Goal: Transaction & Acquisition: Purchase product/service

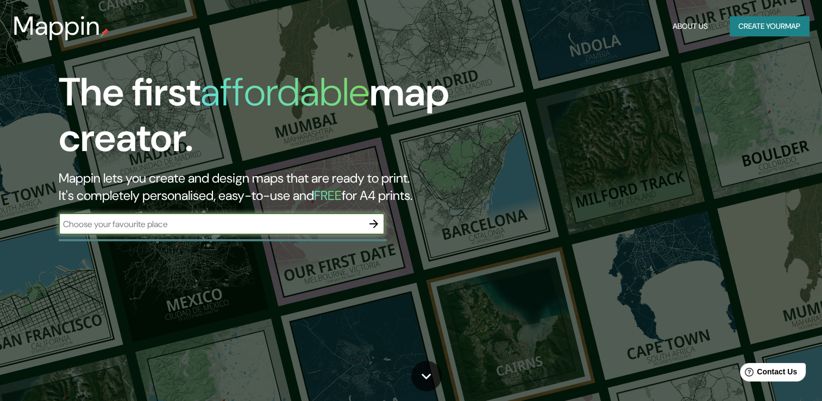
click at [339, 214] on div "​" at bounding box center [222, 224] width 326 height 22
type input "ponta grossa"
click at [374, 222] on icon "button" at bounding box center [373, 223] width 13 height 13
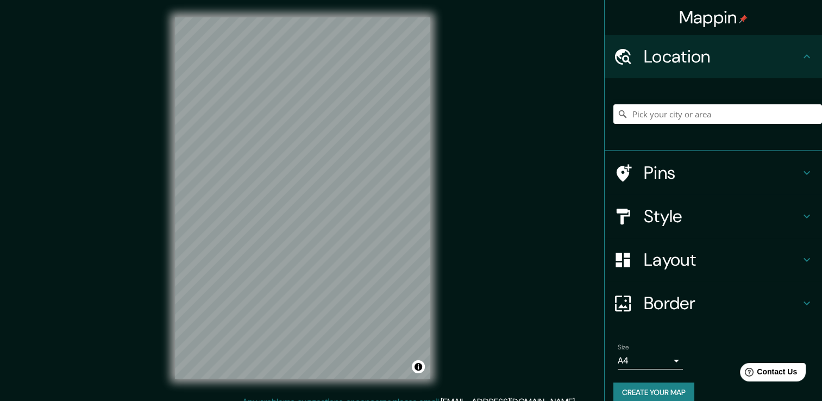
click at [644, 364] on body "Mappin Location Pins Style Layout Border Choose a border. Hint : you can make l…" at bounding box center [411, 200] width 822 height 401
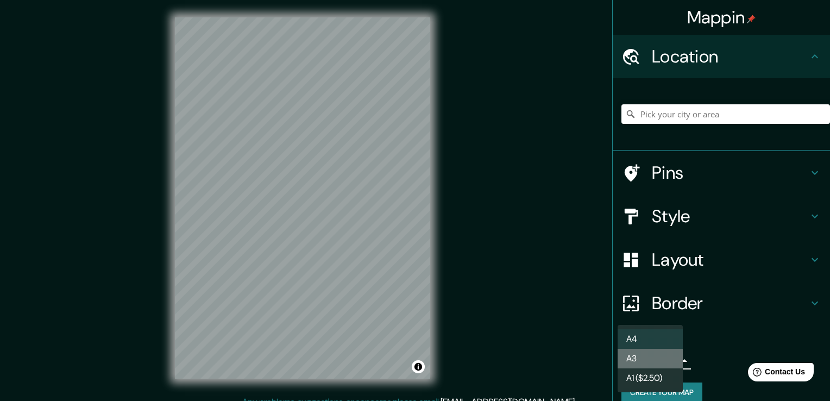
click at [656, 355] on li "A3" at bounding box center [650, 359] width 65 height 20
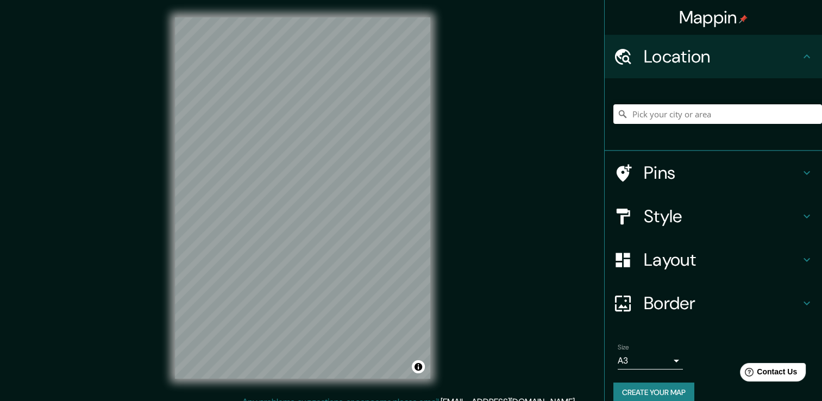
click at [652, 368] on div "Size A3 a4" at bounding box center [713, 356] width 200 height 35
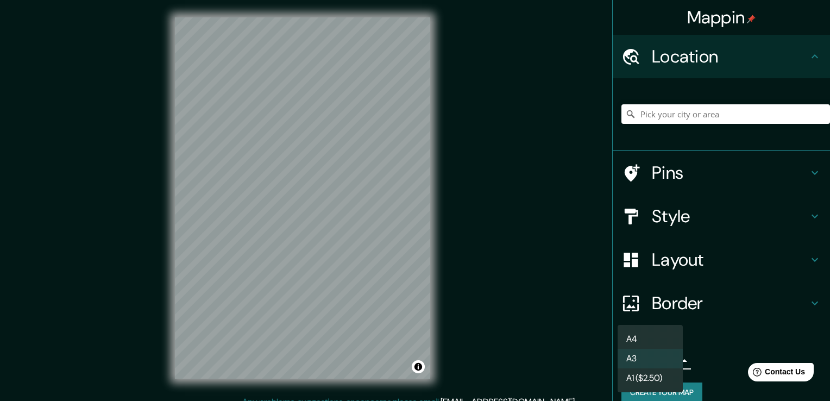
click at [651, 361] on body "Mappin Location Pins Style Layout Border Choose a border. Hint : you can make l…" at bounding box center [415, 200] width 830 height 401
click at [648, 381] on li "A1 ($2.50)" at bounding box center [650, 378] width 65 height 20
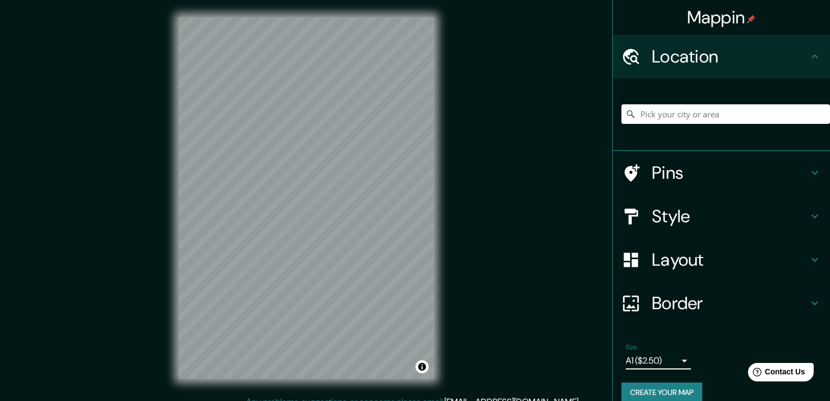
click at [642, 357] on body "Mappin Location Pins Style Layout Border Choose a border. Hint : you can make l…" at bounding box center [415, 200] width 830 height 401
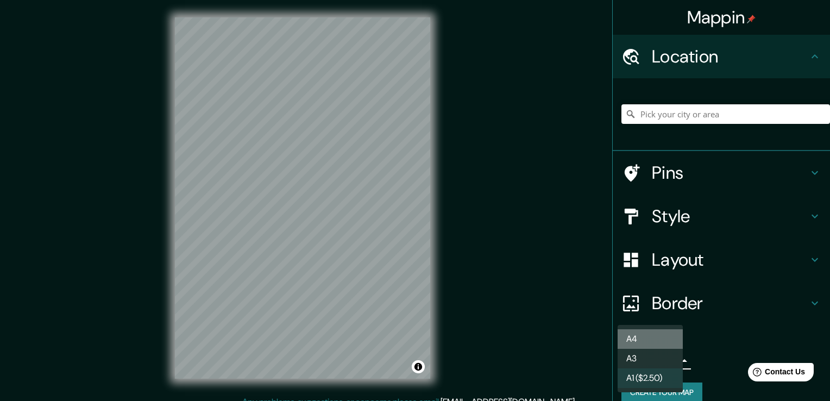
click at [647, 334] on li "A4" at bounding box center [650, 339] width 65 height 20
type input "single"
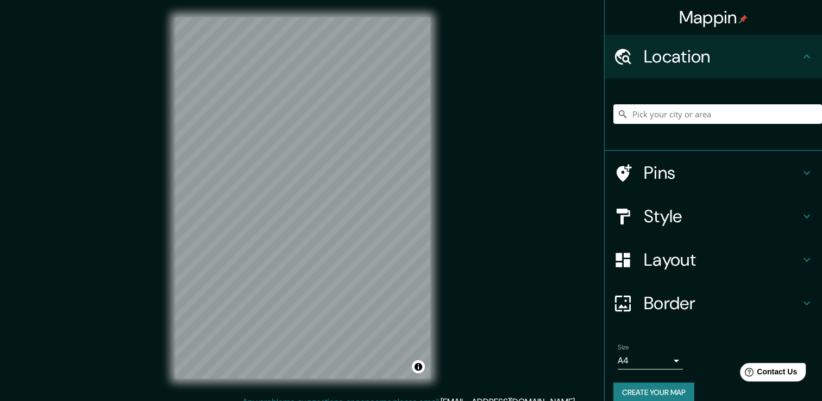
drag, startPoint x: 812, startPoint y: 197, endPoint x: 816, endPoint y: 209, distance: 12.5
click at [816, 209] on div "Mappin Location Pins Style Layout Border Choose a border. Hint : you can make l…" at bounding box center [713, 200] width 218 height 401
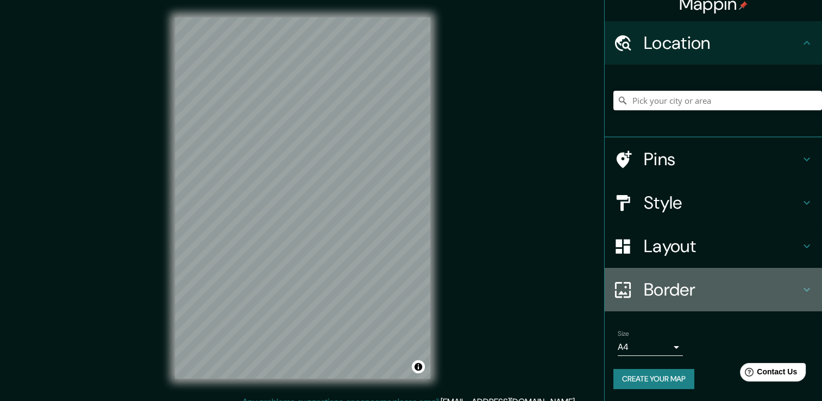
click at [716, 282] on h4 "Border" at bounding box center [722, 290] width 156 height 22
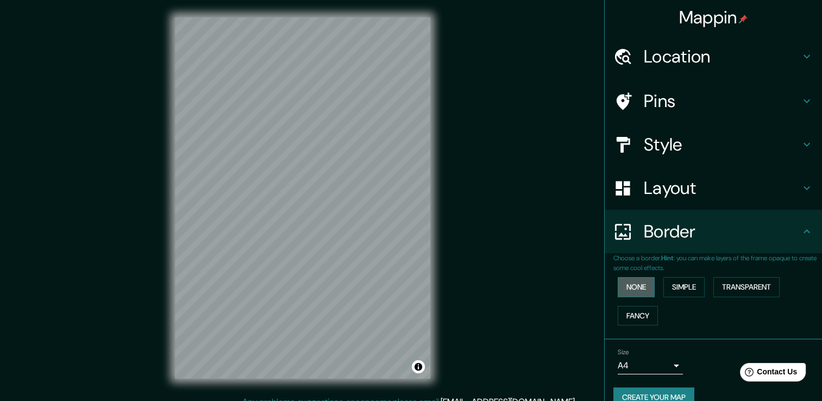
click at [633, 290] on button "None" at bounding box center [636, 287] width 37 height 20
click at [687, 293] on button "Simple" at bounding box center [683, 287] width 41 height 20
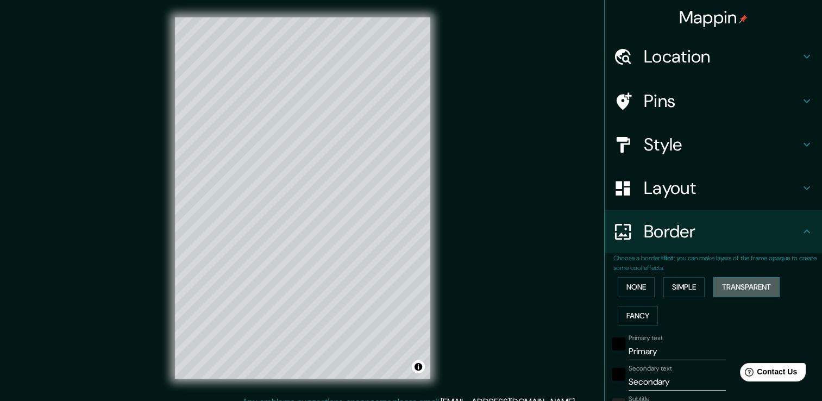
click at [730, 294] on button "Transparent" at bounding box center [746, 287] width 66 height 20
click at [652, 314] on div "None Simple Transparent Fancy" at bounding box center [717, 301] width 209 height 57
click at [651, 316] on div "None Simple Transparent Fancy" at bounding box center [717, 301] width 209 height 57
click at [626, 317] on button "Fancy" at bounding box center [638, 316] width 40 height 20
click at [630, 290] on button "None" at bounding box center [636, 287] width 37 height 20
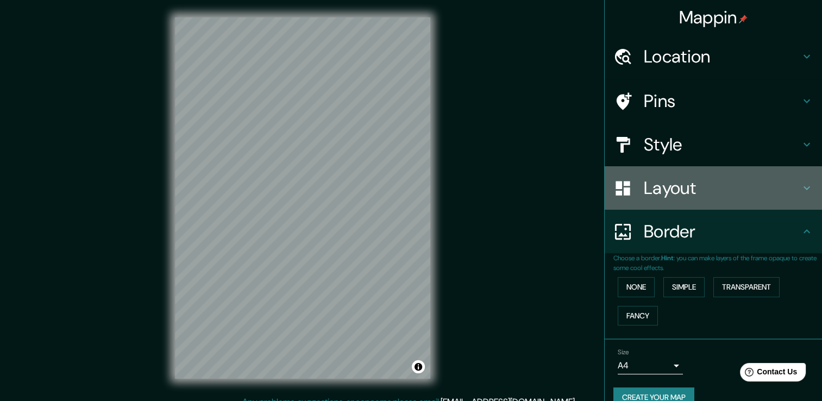
click at [667, 188] on h4 "Layout" at bounding box center [722, 188] width 156 height 22
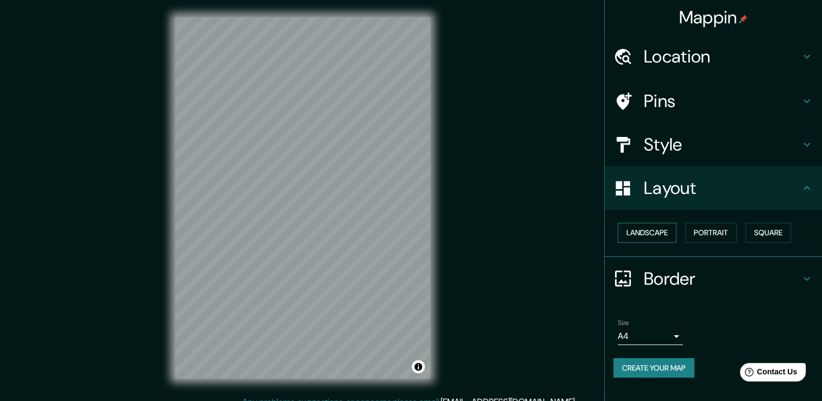
click at [648, 228] on button "Landscape" at bounding box center [647, 233] width 59 height 20
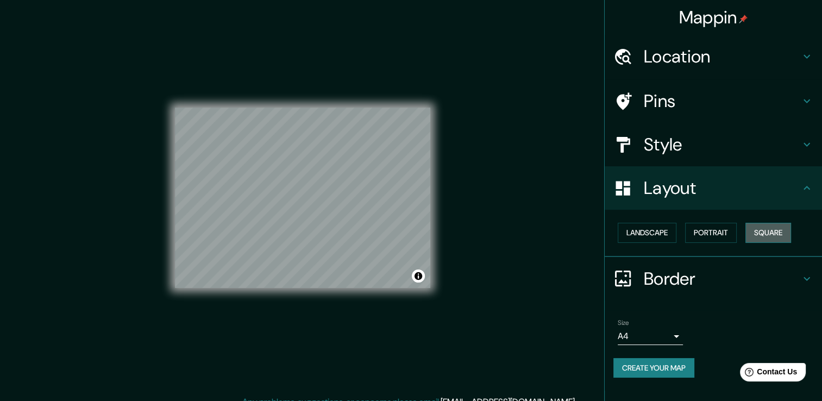
click at [777, 230] on button "Square" at bounding box center [768, 233] width 46 height 20
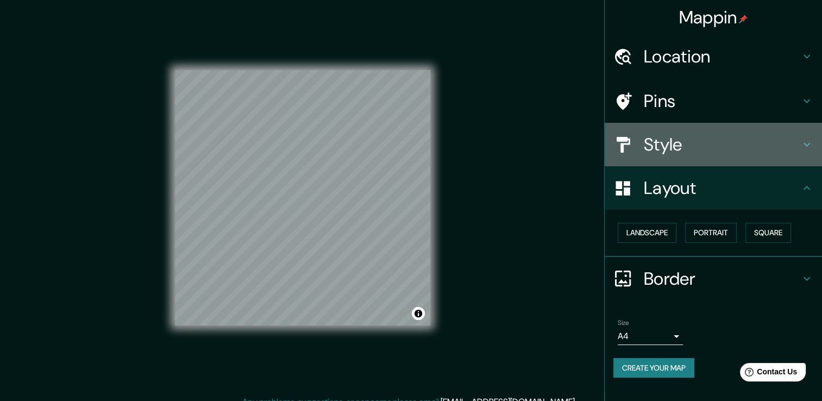
click at [705, 148] on h4 "Style" at bounding box center [722, 145] width 156 height 22
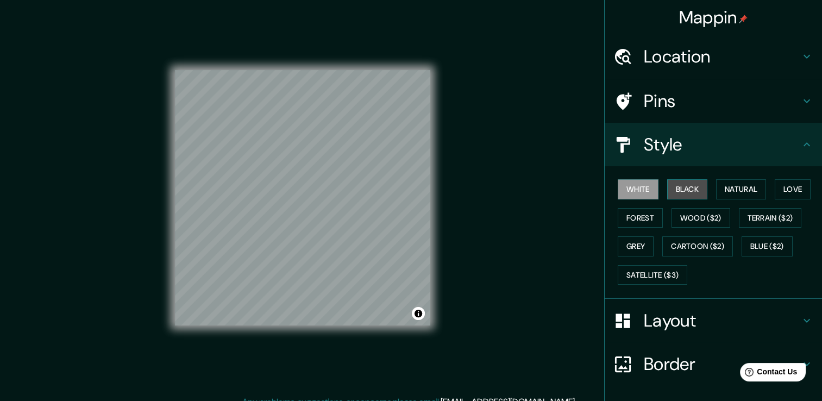
click at [667, 195] on button "Black" at bounding box center [687, 189] width 41 height 20
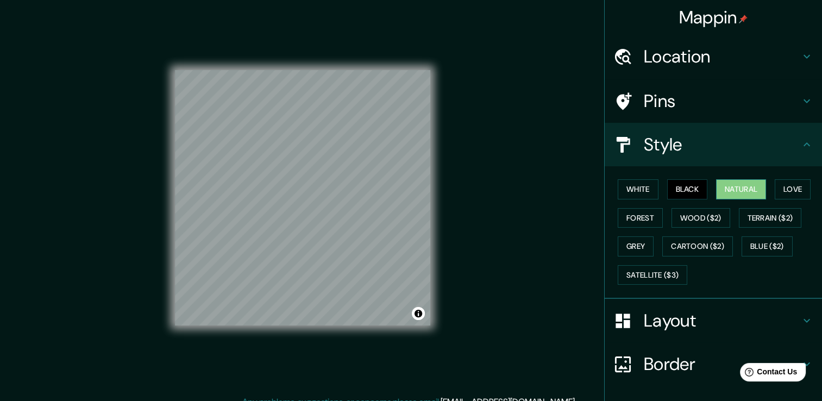
click at [734, 196] on button "Natural" at bounding box center [741, 189] width 50 height 20
click at [793, 197] on button "Love" at bounding box center [793, 189] width 36 height 20
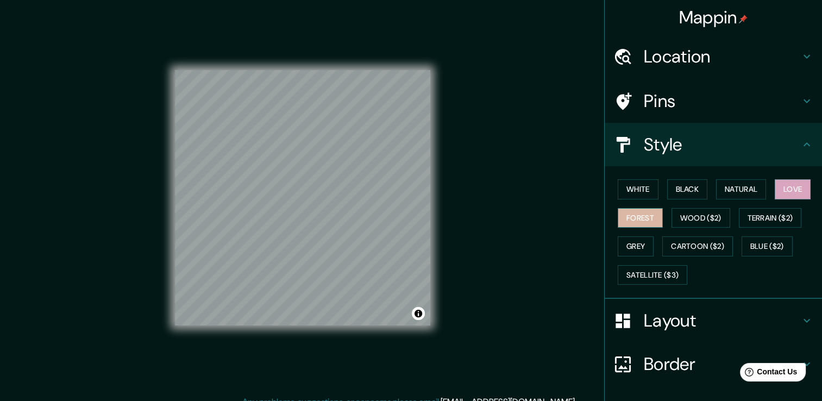
click at [644, 214] on button "Forest" at bounding box center [640, 218] width 45 height 20
click at [716, 219] on button "Wood ($2)" at bounding box center [700, 218] width 59 height 20
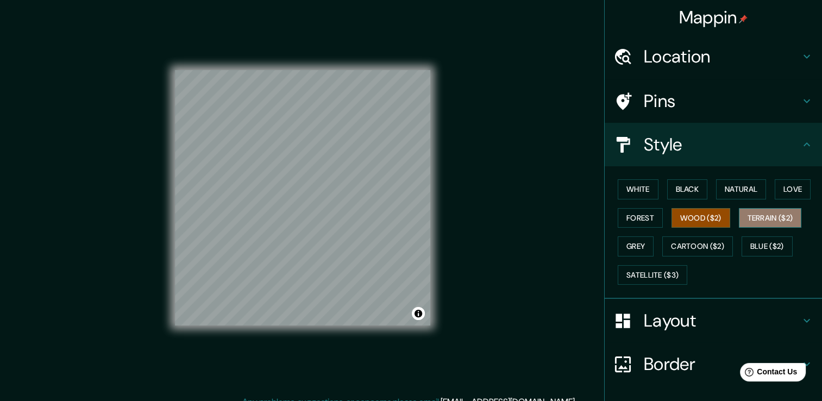
click at [772, 225] on button "Terrain ($2)" at bounding box center [770, 218] width 63 height 20
click at [703, 215] on button "Wood ($2)" at bounding box center [700, 218] width 59 height 20
click at [739, 226] on button "Terrain ($2)" at bounding box center [770, 218] width 63 height 20
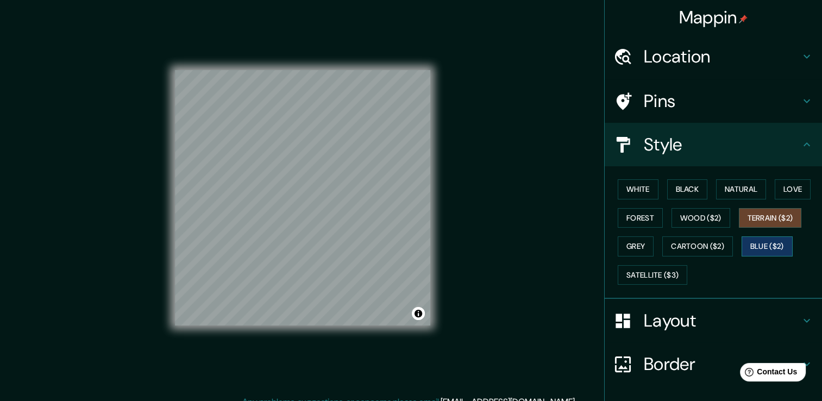
click at [752, 247] on button "Blue ($2)" at bounding box center [766, 246] width 51 height 20
click at [700, 241] on button "Cartoon ($2)" at bounding box center [697, 246] width 71 height 20
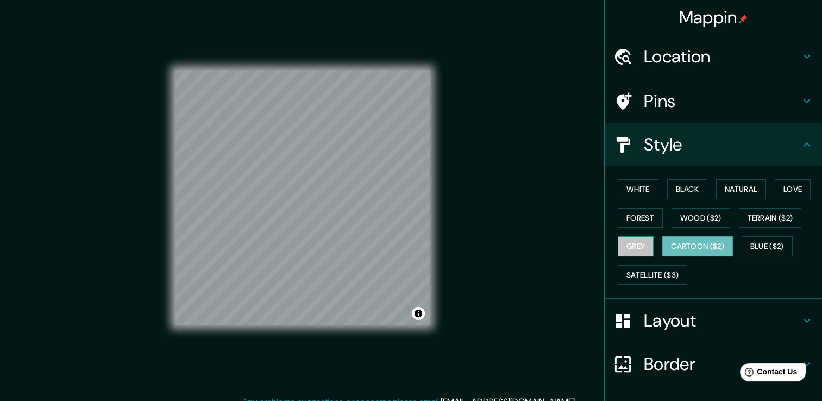
click at [632, 249] on button "Grey" at bounding box center [636, 246] width 36 height 20
click at [668, 239] on button "Cartoon ($2)" at bounding box center [697, 246] width 71 height 20
click at [663, 256] on div "White Black Natural Love Forest Wood ($2) Terrain ($2) Grey Cartoon ($2) Blue (…" at bounding box center [717, 232] width 209 height 114
click at [663, 269] on button "Satellite ($3)" at bounding box center [653, 275] width 70 height 20
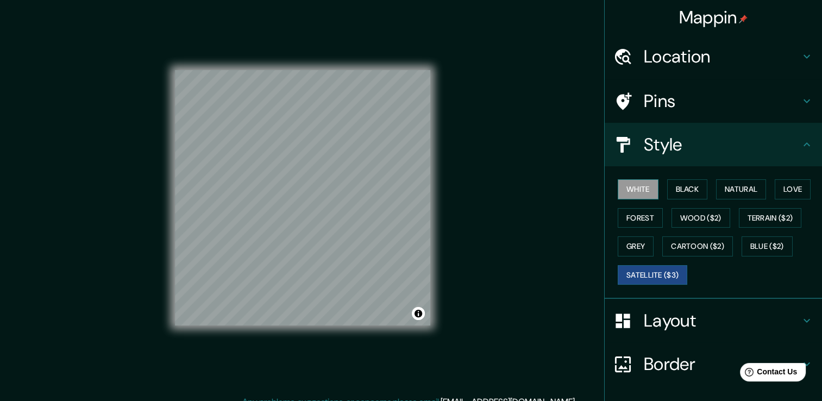
click at [634, 191] on button "White" at bounding box center [638, 189] width 41 height 20
click at [689, 104] on h4 "Pins" at bounding box center [722, 101] width 156 height 22
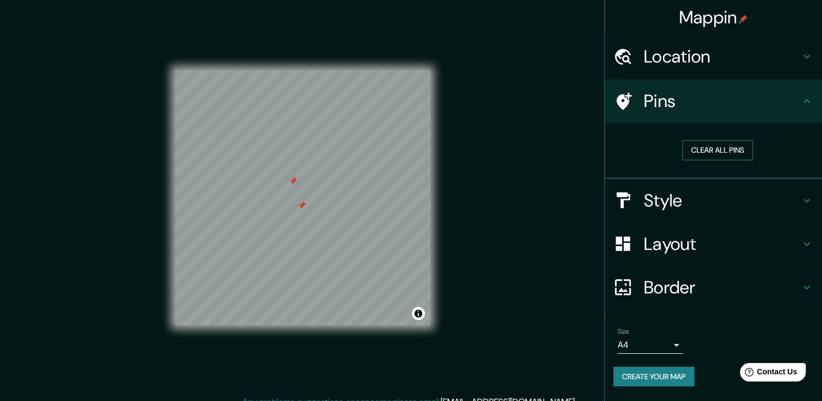
click at [734, 146] on button "Clear all pins" at bounding box center [717, 150] width 71 height 20
click at [693, 56] on h4 "Location" at bounding box center [722, 57] width 156 height 22
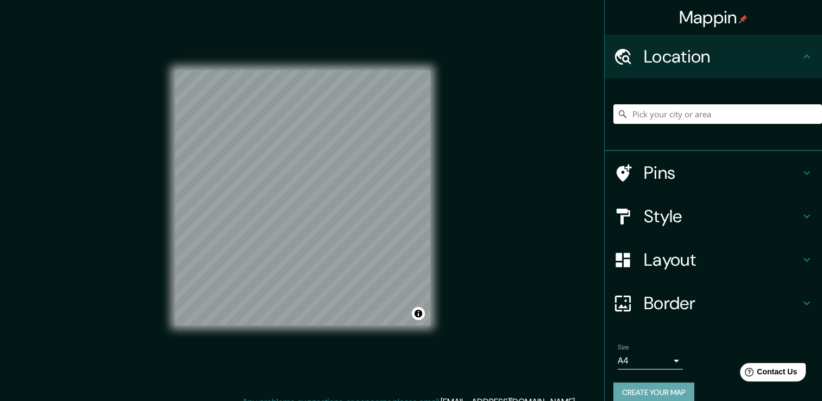
click at [661, 399] on button "Create your map" at bounding box center [653, 392] width 81 height 20
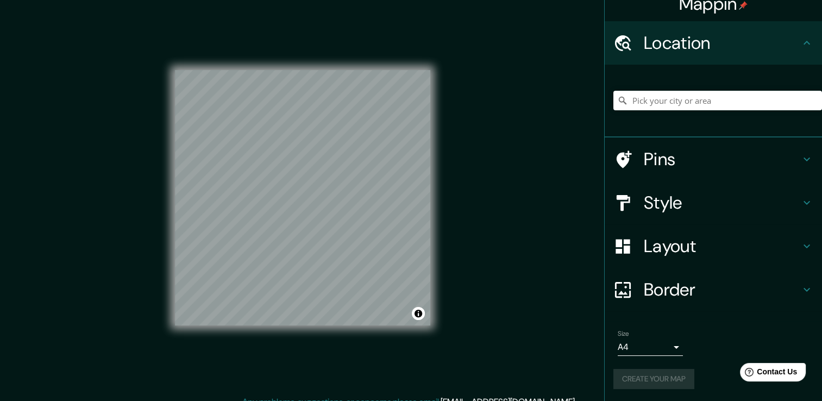
drag, startPoint x: 654, startPoint y: 381, endPoint x: 652, endPoint y: 387, distance: 5.9
click at [653, 387] on div "Create your map" at bounding box center [713, 379] width 200 height 20
click at [650, 378] on div "Create your map" at bounding box center [713, 379] width 200 height 20
click at [649, 372] on button "Create your map" at bounding box center [653, 379] width 81 height 20
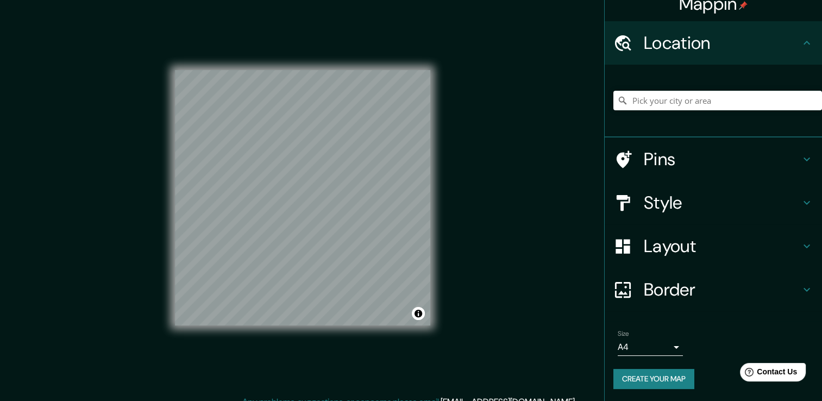
scroll to position [12, 0]
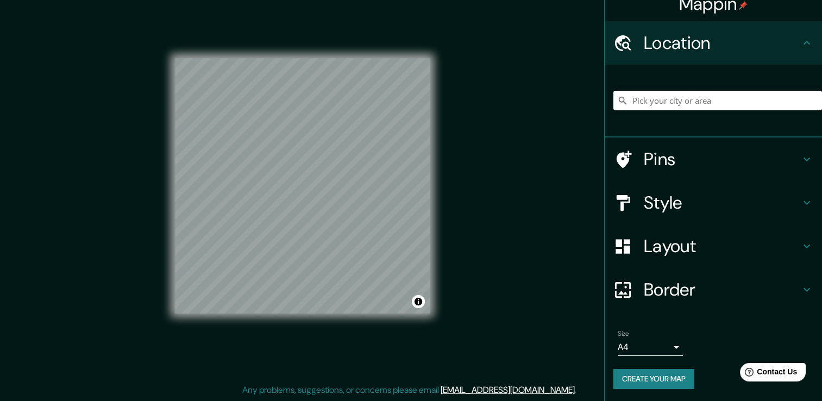
click at [717, 252] on h4 "Layout" at bounding box center [722, 246] width 156 height 22
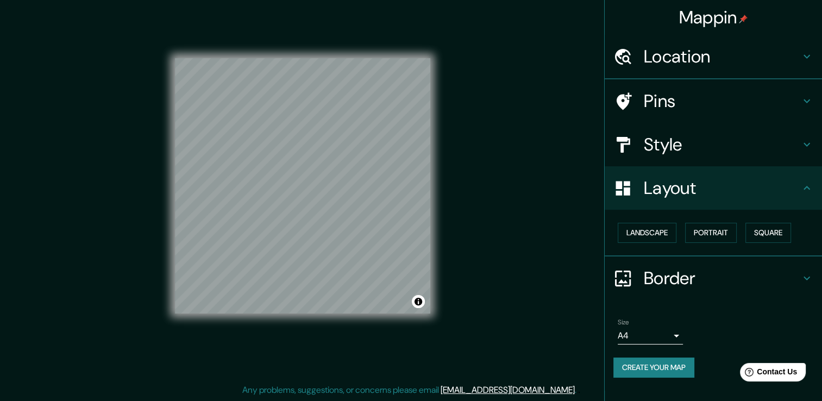
scroll to position [0, 0]
click at [648, 227] on button "Landscape" at bounding box center [647, 233] width 59 height 20
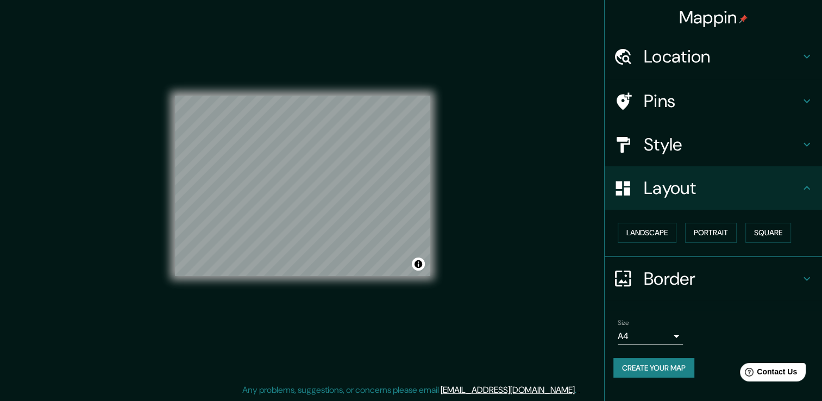
click at [662, 364] on button "Create your map" at bounding box center [653, 368] width 81 height 20
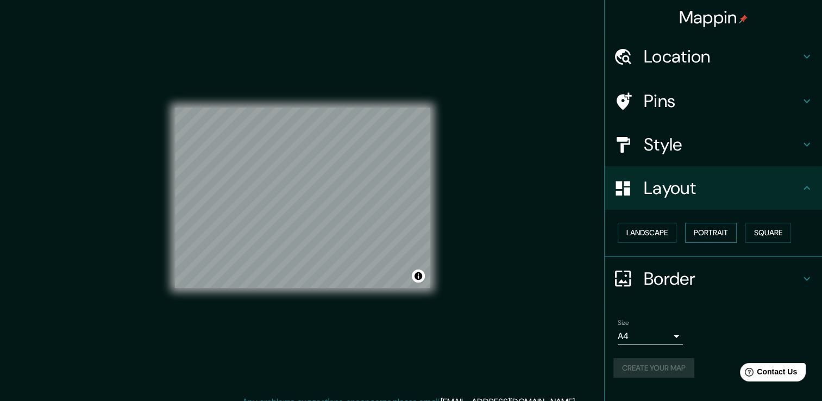
click at [699, 228] on button "Portrait" at bounding box center [711, 233] width 52 height 20
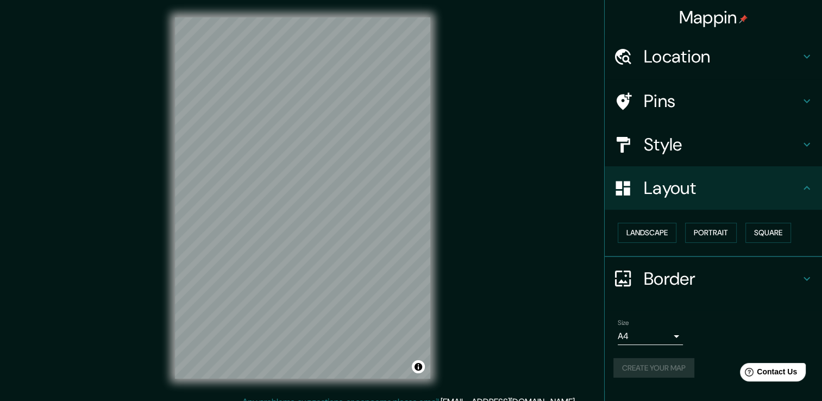
click at [664, 366] on div "Create your map" at bounding box center [713, 368] width 200 height 20
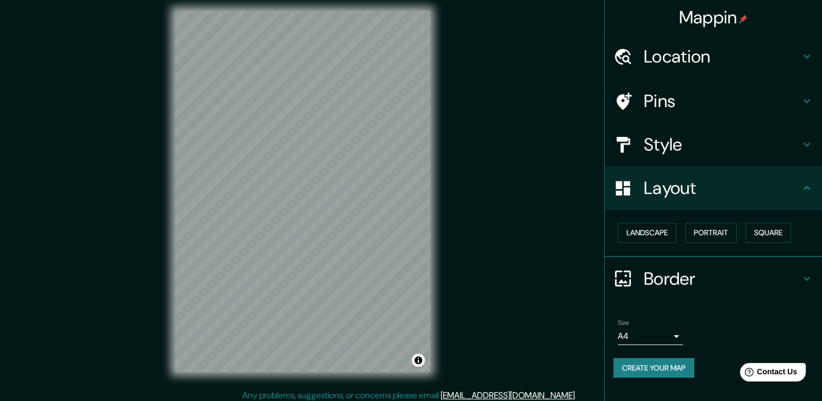
scroll to position [12, 0]
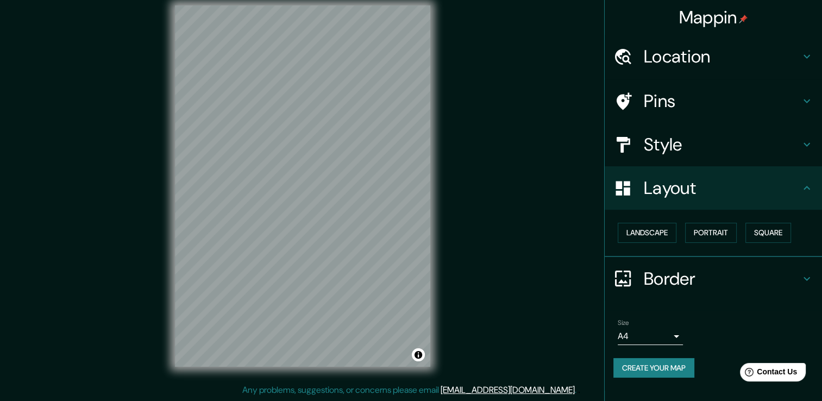
click at [670, 371] on button "Create your map" at bounding box center [653, 368] width 81 height 20
drag, startPoint x: 524, startPoint y: 242, endPoint x: 519, endPoint y: 366, distance: 124.0
click at [519, 366] on div "Mappin Location Pins Style Layout Landscape Portrait Square Border Choose a bor…" at bounding box center [411, 194] width 822 height 413
drag, startPoint x: 676, startPoint y: 364, endPoint x: 667, endPoint y: 373, distance: 12.7
click at [667, 373] on button "Create your map" at bounding box center [653, 368] width 81 height 20
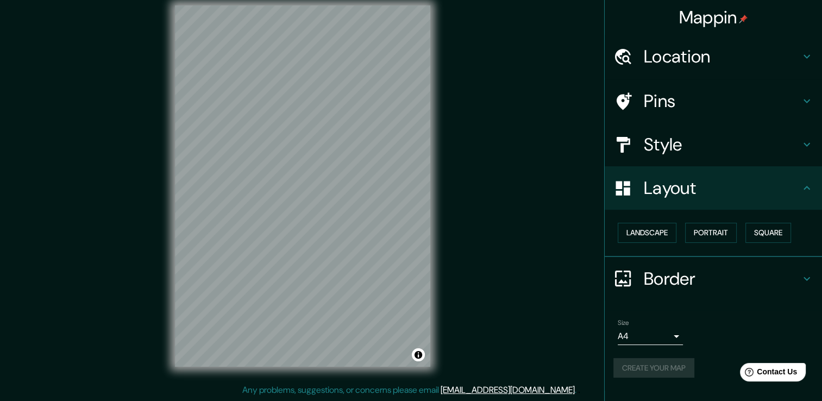
click at [653, 338] on body "Mappin Location Pins Style Layout Landscape Portrait Square Border Choose a bor…" at bounding box center [411, 188] width 822 height 401
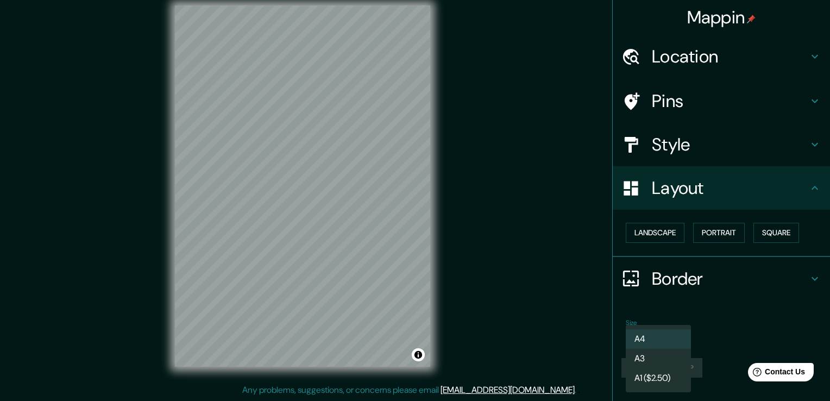
click at [653, 337] on li "A4" at bounding box center [658, 339] width 65 height 20
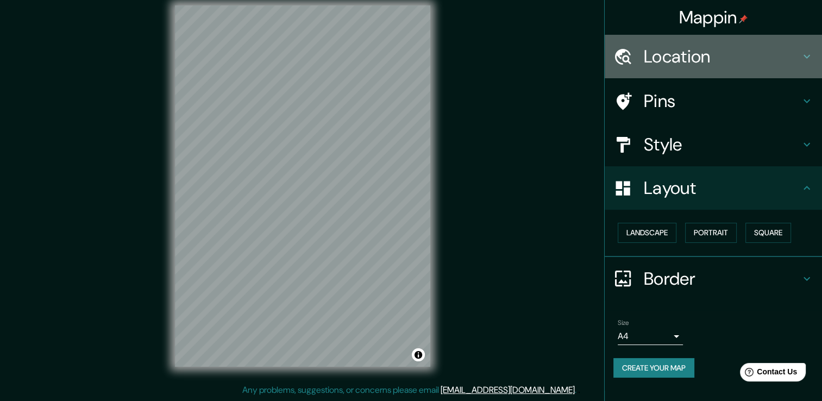
click at [709, 51] on h4 "Location" at bounding box center [722, 57] width 156 height 22
